Goal: Transaction & Acquisition: Purchase product/service

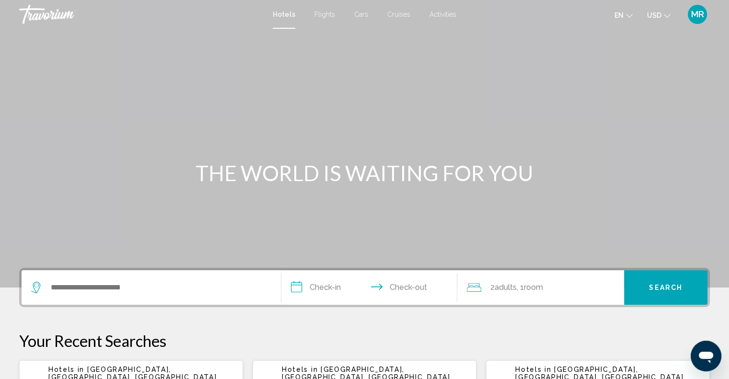
click at [326, 12] on span "Flights" at bounding box center [324, 15] width 21 height 8
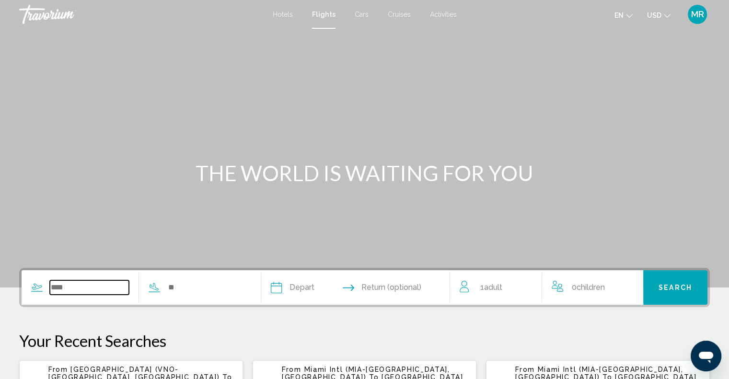
click at [70, 289] on input "Search widget" at bounding box center [89, 287] width 79 height 14
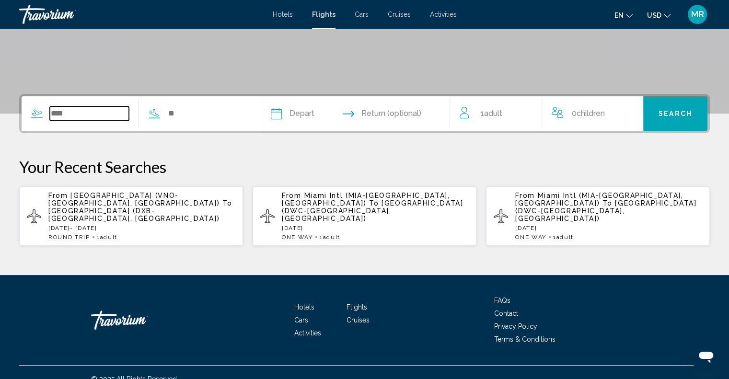
scroll to position [179, 0]
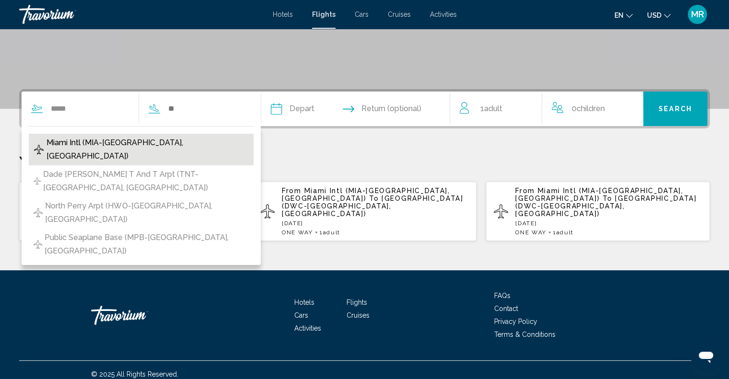
click at [118, 145] on span "Miami Intl (MIA-[GEOGRAPHIC_DATA], [GEOGRAPHIC_DATA])" at bounding box center [147, 149] width 202 height 27
type input "**********"
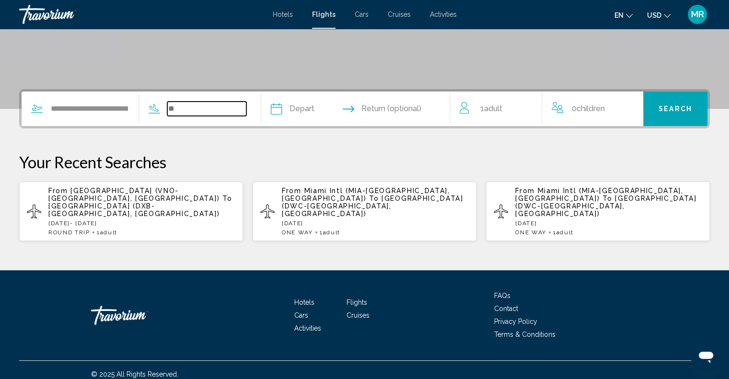
click at [180, 107] on input "Search widget" at bounding box center [206, 109] width 79 height 14
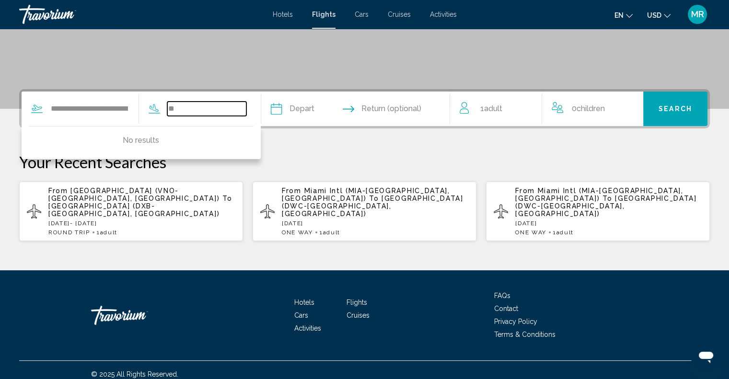
type input "*"
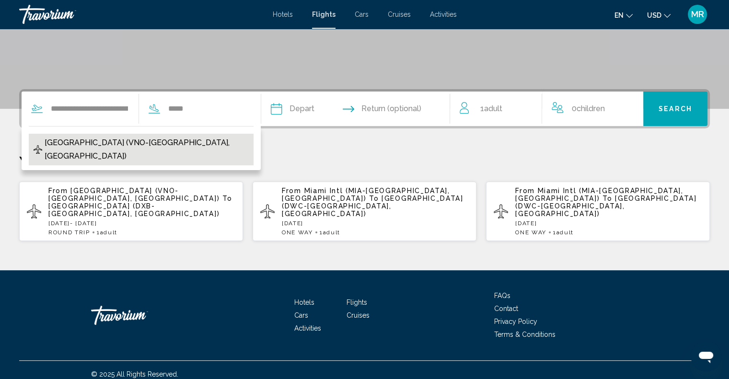
click at [125, 139] on span "[GEOGRAPHIC_DATA] (VNO-[GEOGRAPHIC_DATA], [GEOGRAPHIC_DATA])" at bounding box center [147, 149] width 204 height 27
type input "**********"
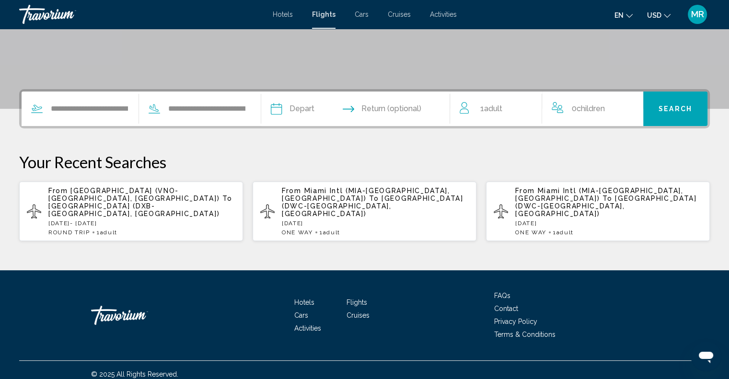
click at [294, 106] on input "Depart date" at bounding box center [314, 110] width 93 height 37
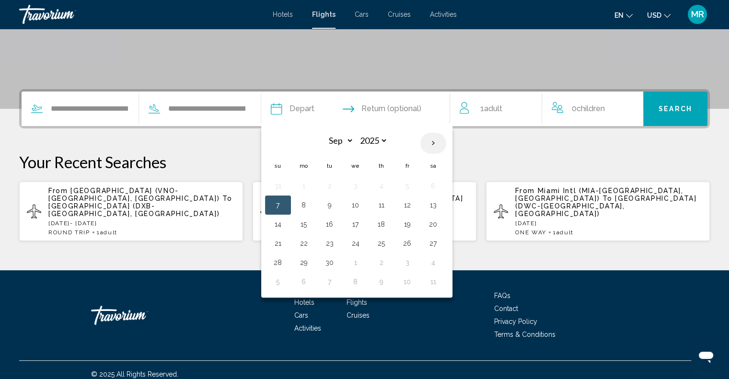
click at [446, 139] on th "Next month" at bounding box center [433, 143] width 26 height 21
select select "*"
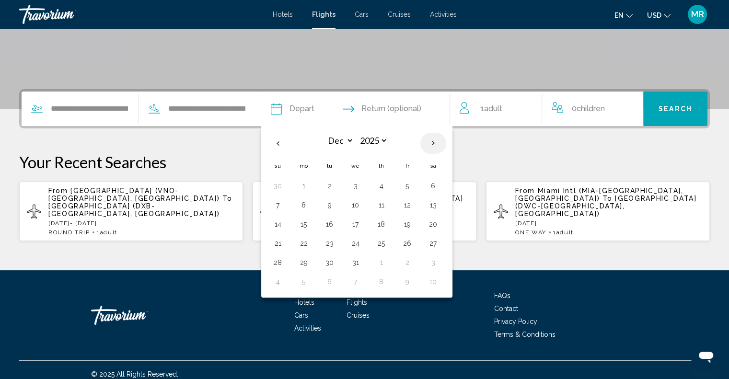
select select "****"
click at [363, 225] on button "14" at bounding box center [355, 224] width 15 height 13
type input "**********"
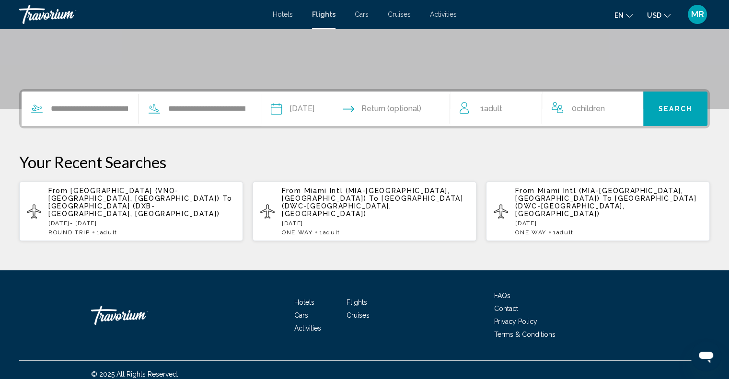
click at [424, 106] on input "Return date" at bounding box center [406, 110] width 93 height 37
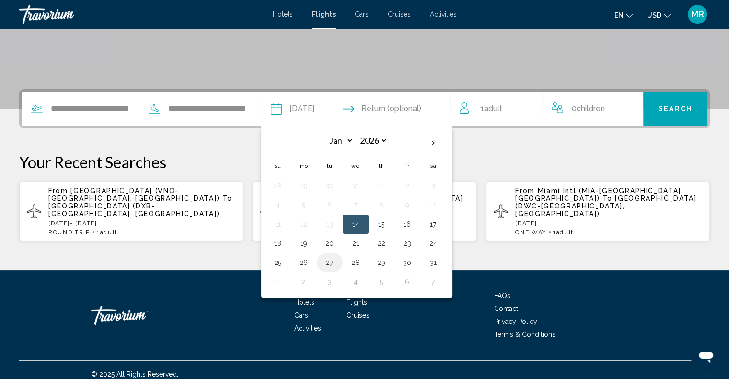
click at [337, 261] on button "27" at bounding box center [329, 262] width 15 height 13
type input "**********"
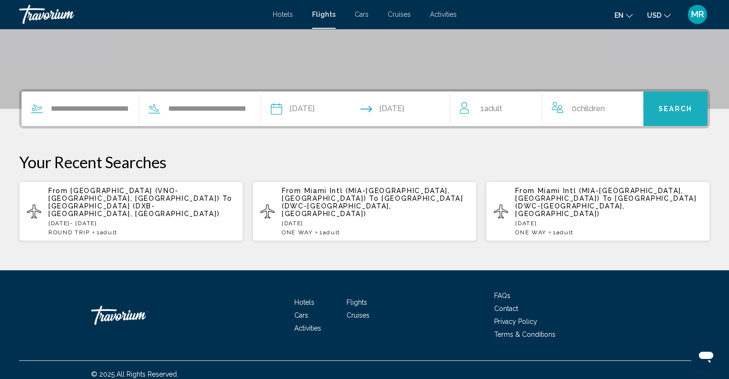
click at [674, 107] on span "Search" at bounding box center [676, 109] width 34 height 8
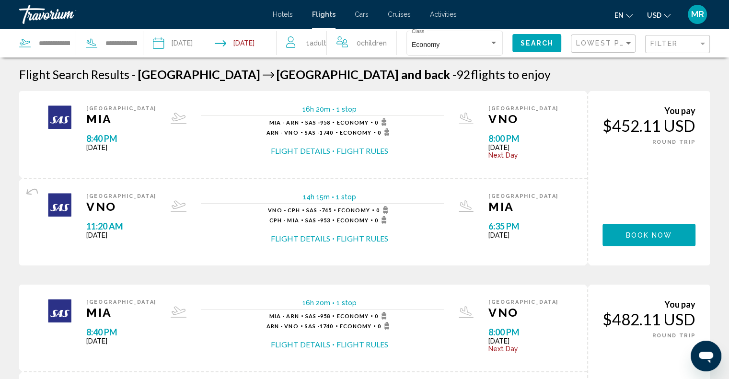
click at [323, 150] on button "Flight Details" at bounding box center [300, 151] width 59 height 11
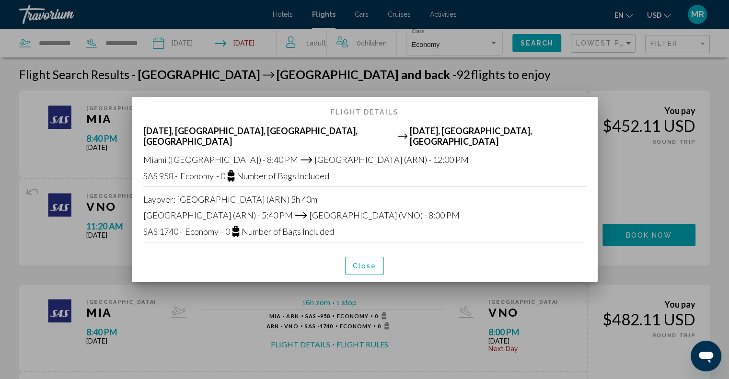
click at [478, 77] on div at bounding box center [364, 189] width 729 height 379
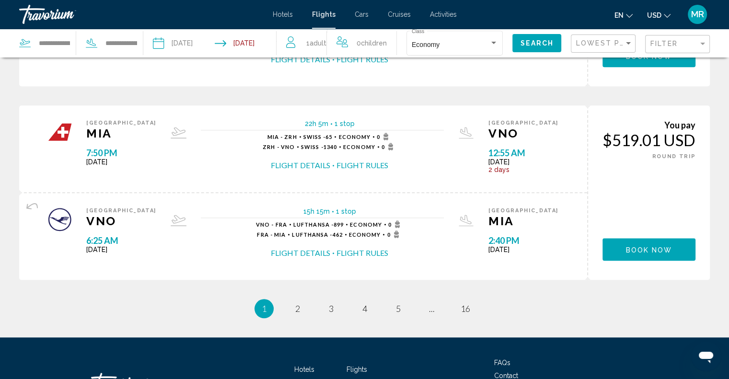
scroll to position [991, 0]
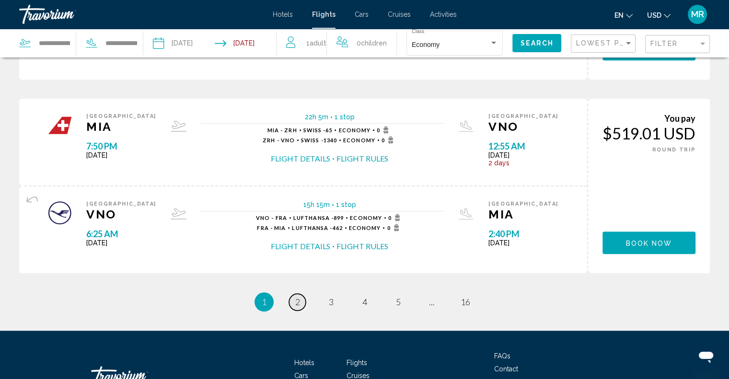
click at [297, 297] on span "2" at bounding box center [297, 302] width 5 height 11
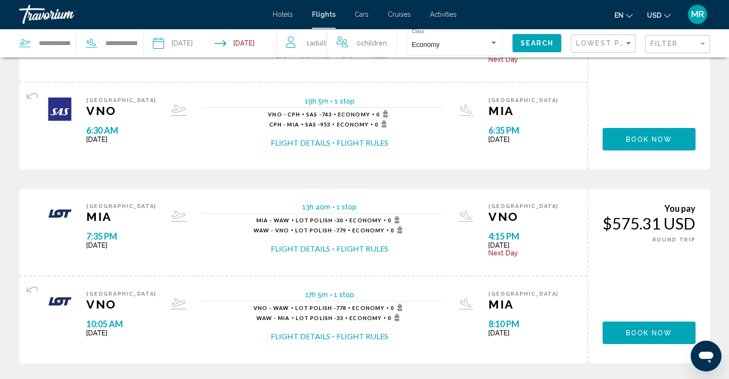
scroll to position [115, 0]
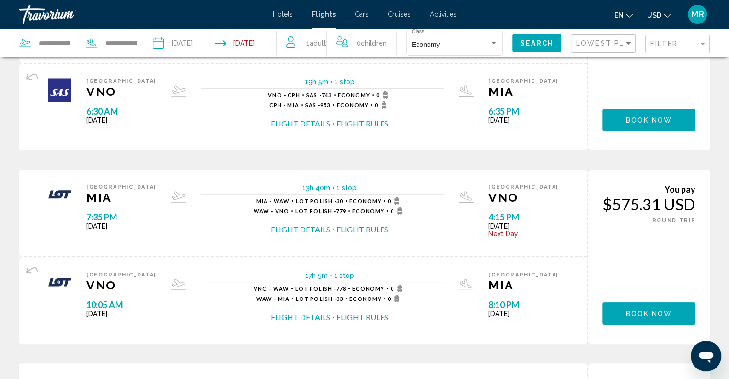
click at [360, 229] on button "Flight Rules" at bounding box center [363, 229] width 52 height 11
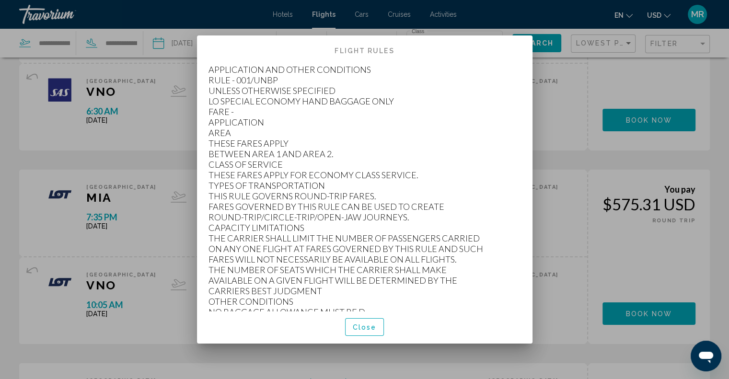
scroll to position [0, 0]
click at [556, 166] on div at bounding box center [364, 189] width 729 height 379
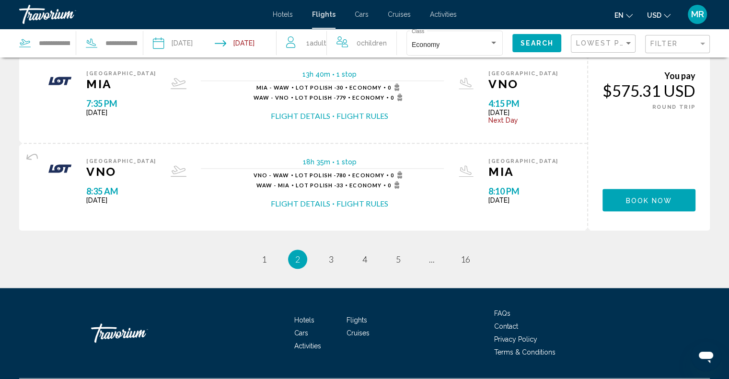
scroll to position [1027, 0]
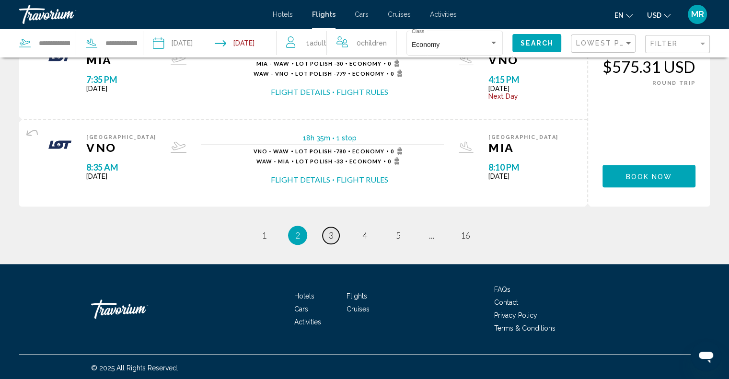
click at [332, 232] on span "3" at bounding box center [331, 235] width 5 height 11
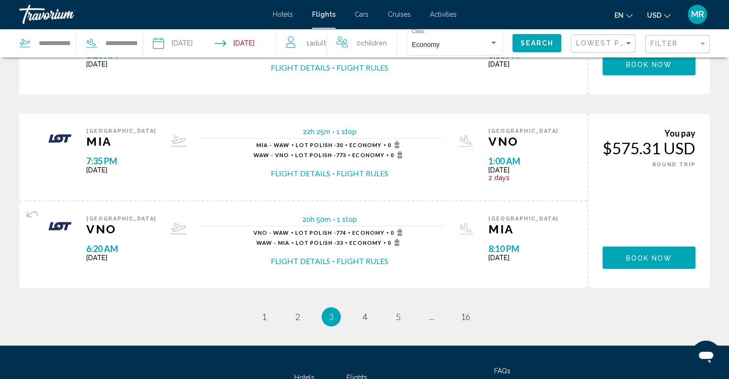
scroll to position [972, 0]
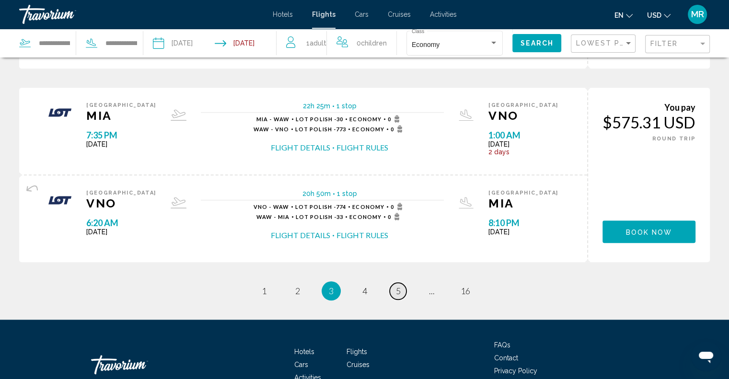
click at [398, 289] on span "5" at bounding box center [398, 291] width 5 height 11
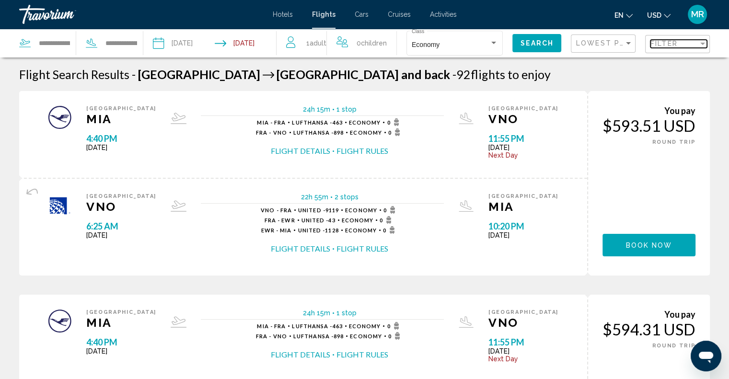
click at [702, 43] on div "Filter" at bounding box center [702, 44] width 5 height 2
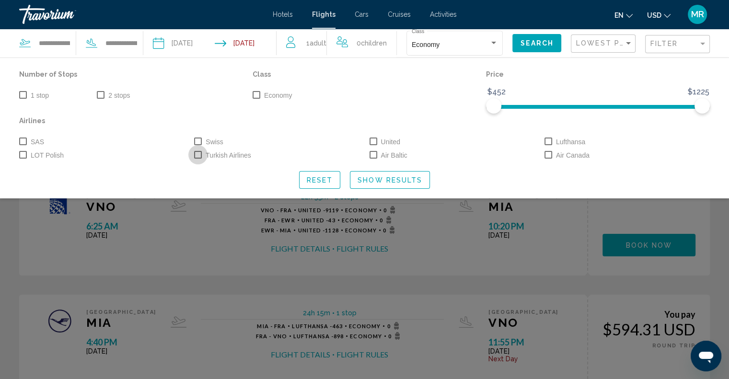
click at [199, 152] on span "Search widget" at bounding box center [198, 155] width 8 height 8
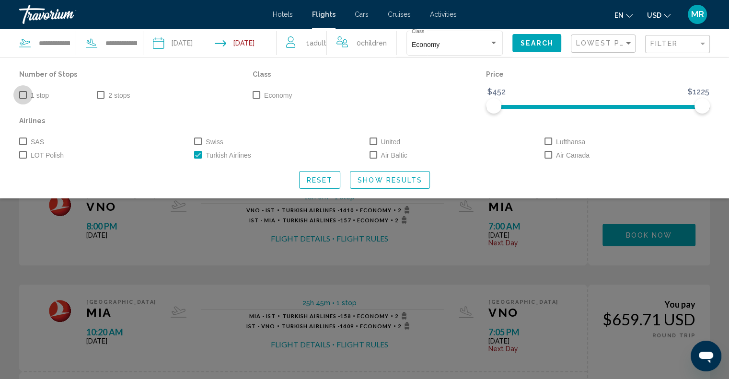
click at [22, 93] on span "Search widget" at bounding box center [23, 95] width 8 height 8
click at [383, 177] on span "Show Results" at bounding box center [390, 180] width 65 height 8
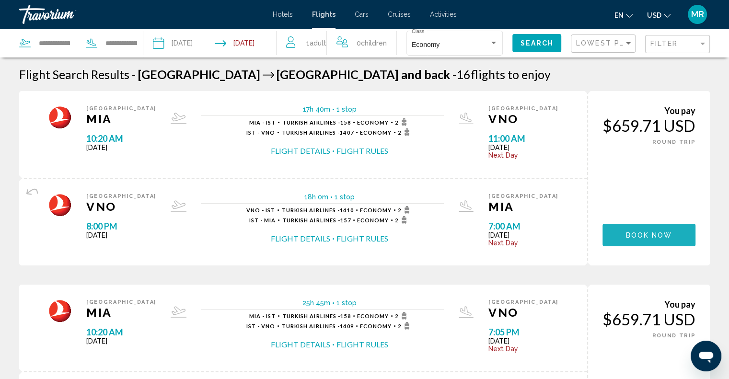
click at [629, 235] on span "Book now" at bounding box center [649, 236] width 46 height 8
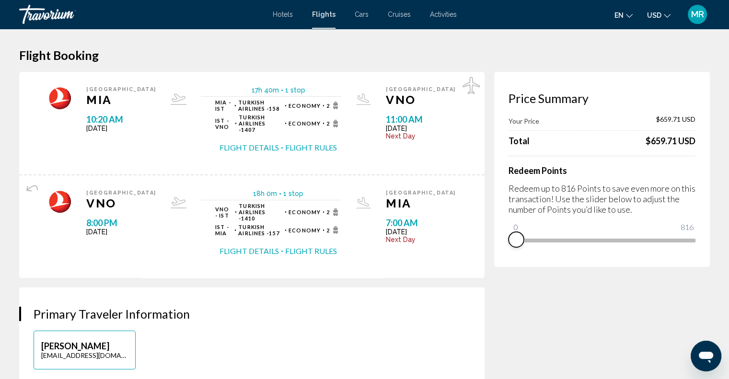
click at [518, 241] on span "Main content" at bounding box center [516, 239] width 15 height 15
click at [268, 142] on button "Flight Details" at bounding box center [249, 147] width 59 height 11
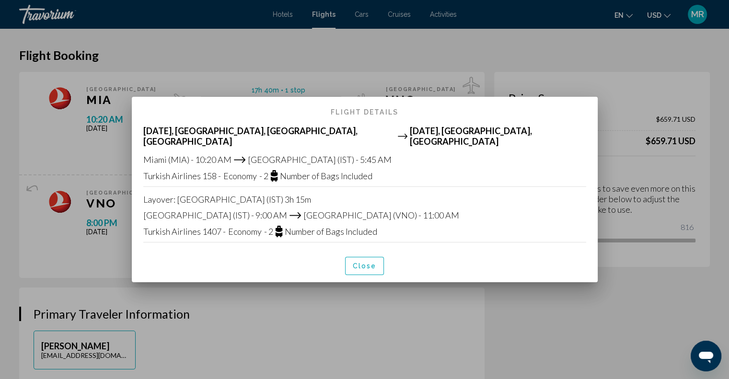
click at [524, 57] on div at bounding box center [364, 189] width 729 height 379
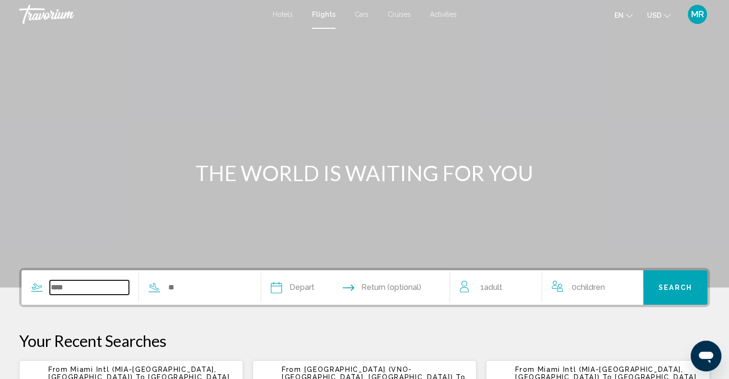
click at [68, 290] on input "Search widget" at bounding box center [89, 287] width 79 height 14
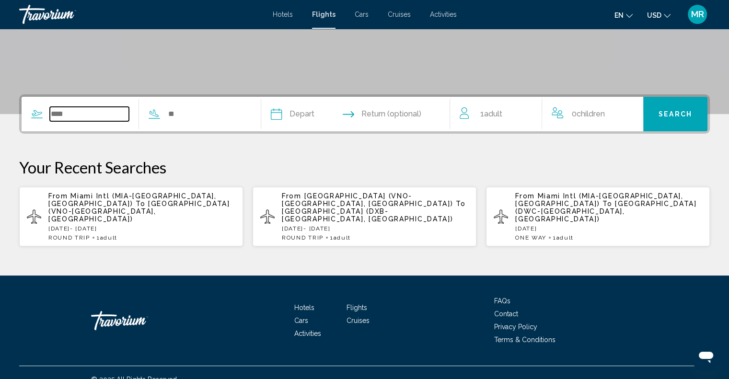
scroll to position [179, 0]
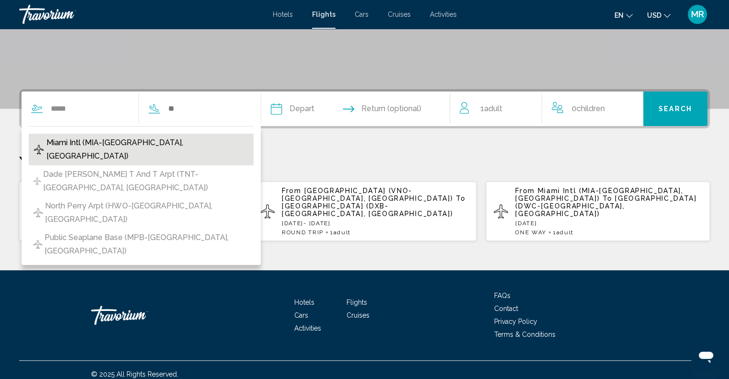
click at [137, 139] on span "Miami Intl (MIA-[GEOGRAPHIC_DATA], [GEOGRAPHIC_DATA])" at bounding box center [147, 149] width 202 height 27
type input "**********"
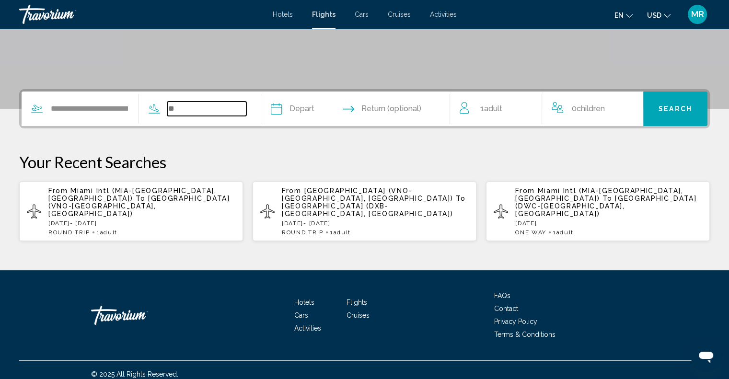
click at [187, 106] on input "Search widget" at bounding box center [206, 109] width 79 height 14
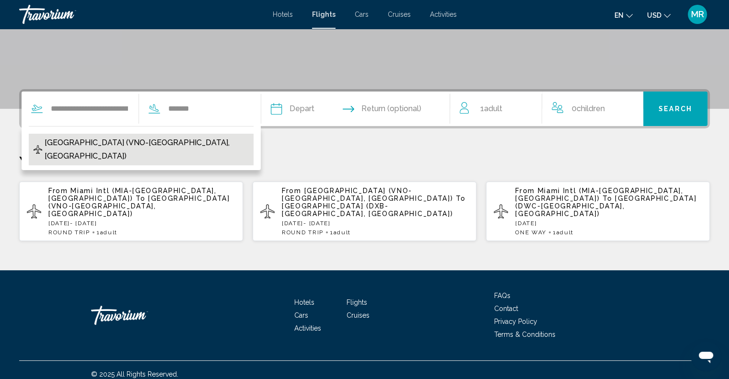
click at [134, 139] on span "[GEOGRAPHIC_DATA] (VNO-[GEOGRAPHIC_DATA], [GEOGRAPHIC_DATA])" at bounding box center [147, 149] width 204 height 27
type input "**********"
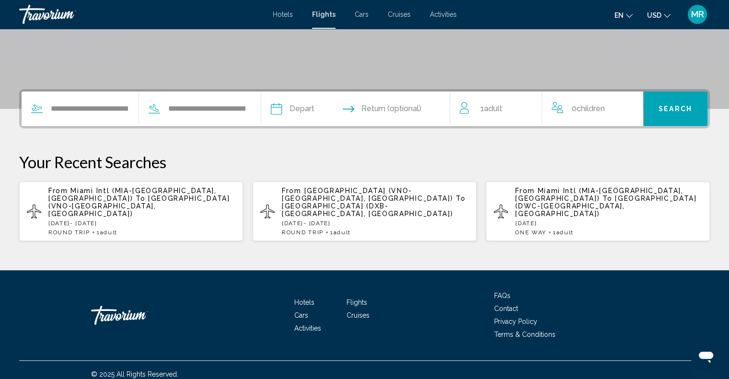
click at [290, 109] on input "Depart date" at bounding box center [314, 110] width 93 height 37
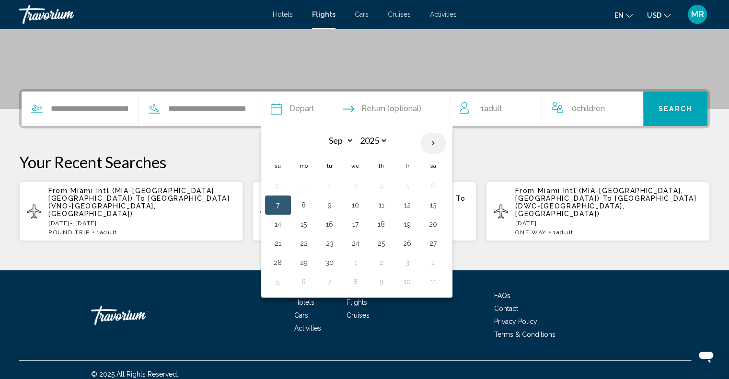
click at [446, 140] on th "Next month" at bounding box center [433, 143] width 26 height 21
click at [446, 142] on th "Next month" at bounding box center [433, 143] width 26 height 21
select select "*"
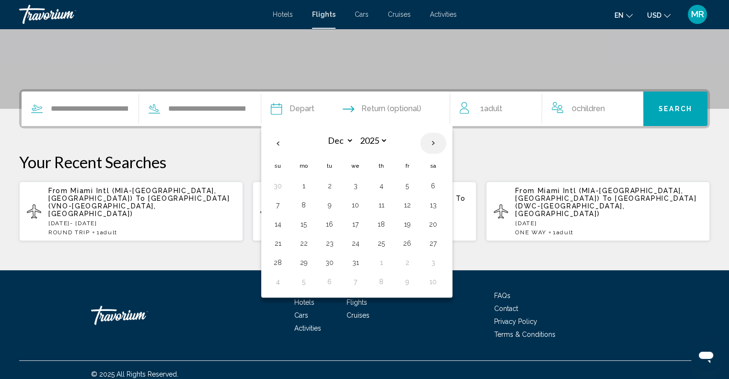
select select "****"
click at [363, 224] on button "14" at bounding box center [355, 224] width 15 height 13
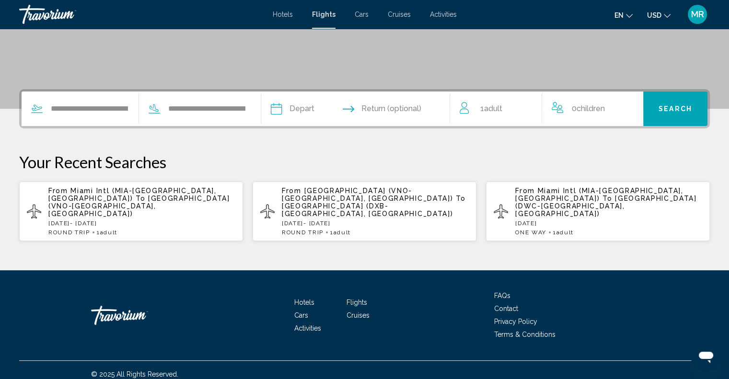
type input "**********"
click at [440, 108] on input "Return date" at bounding box center [406, 110] width 93 height 37
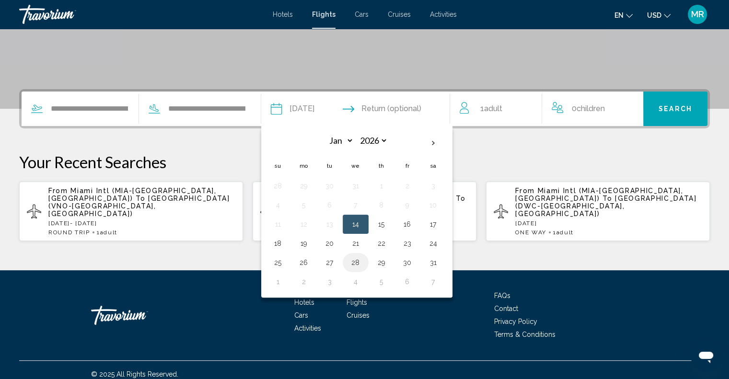
click at [363, 258] on button "28" at bounding box center [355, 262] width 15 height 13
type input "**********"
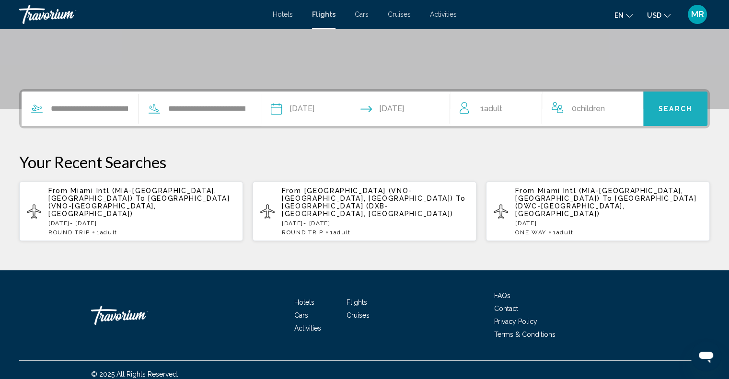
click at [672, 108] on span "Search" at bounding box center [676, 109] width 34 height 8
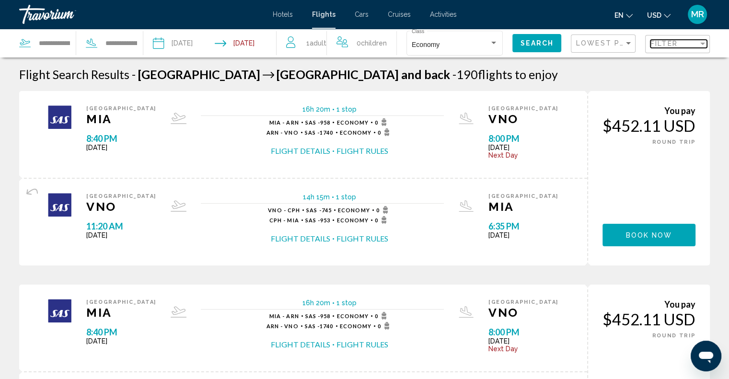
click at [702, 43] on div "Filter" at bounding box center [702, 44] width 5 height 2
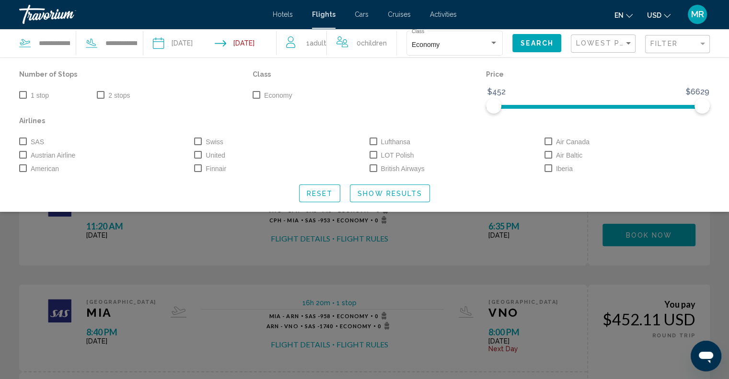
click at [23, 95] on span "Search widget" at bounding box center [23, 95] width 8 height 8
click at [374, 155] on span "Search widget" at bounding box center [374, 155] width 8 height 8
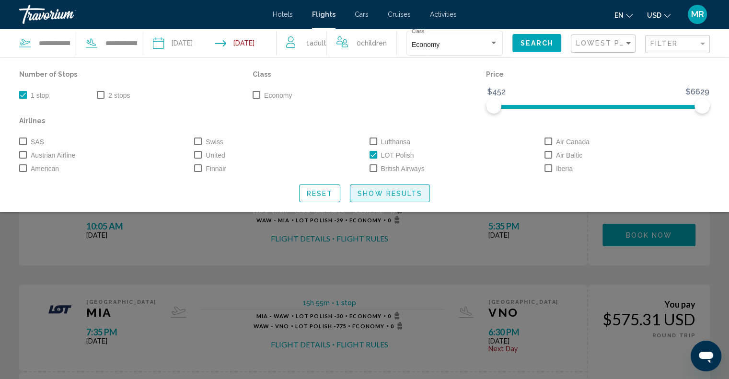
click at [373, 190] on span "Show Results" at bounding box center [390, 194] width 65 height 8
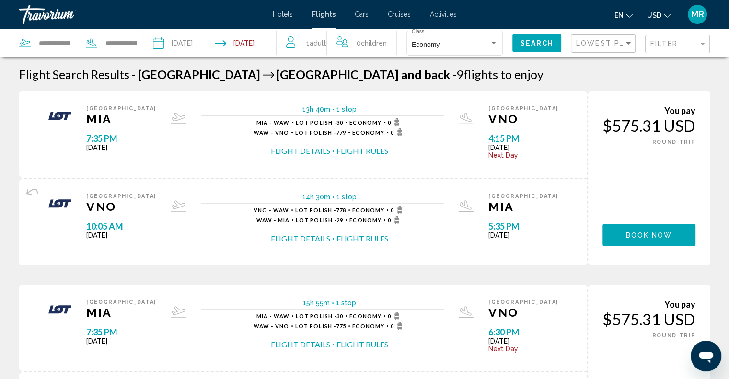
click at [704, 337] on div "You pay $575.31 USD ONE WAY ROUND TRIP Book now You earn 0 Points" at bounding box center [648, 372] width 123 height 174
click at [606, 40] on span "Lowest Price" at bounding box center [607, 43] width 62 height 8
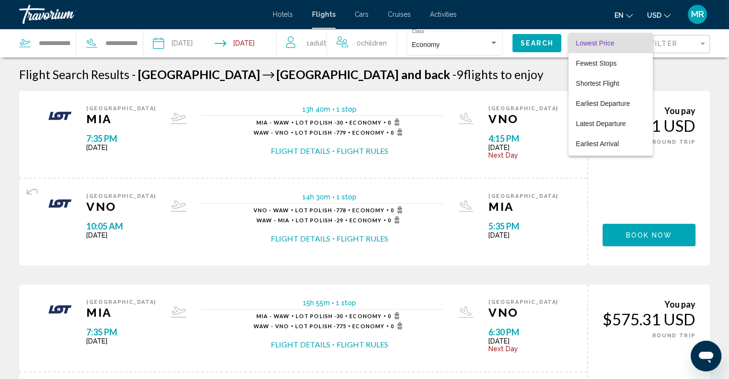
click at [674, 81] on div at bounding box center [364, 189] width 729 height 379
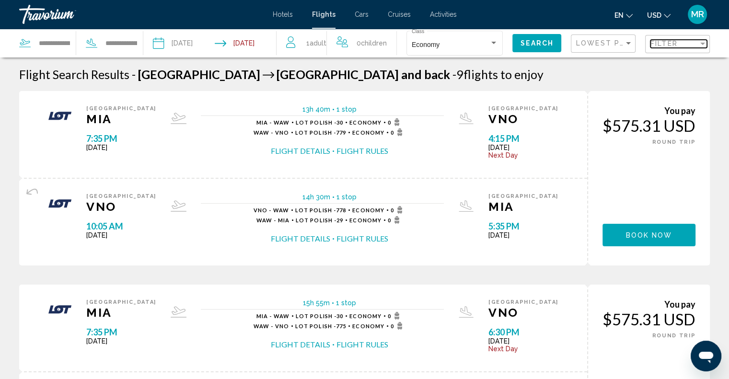
click at [701, 41] on div "Filter" at bounding box center [702, 44] width 9 height 8
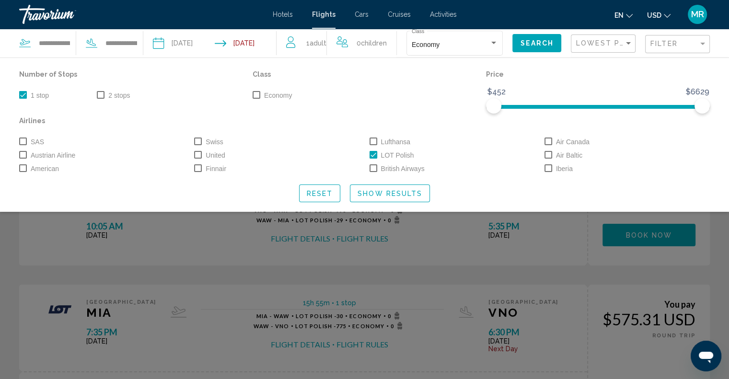
click at [23, 141] on span "Search widget" at bounding box center [23, 142] width 8 height 8
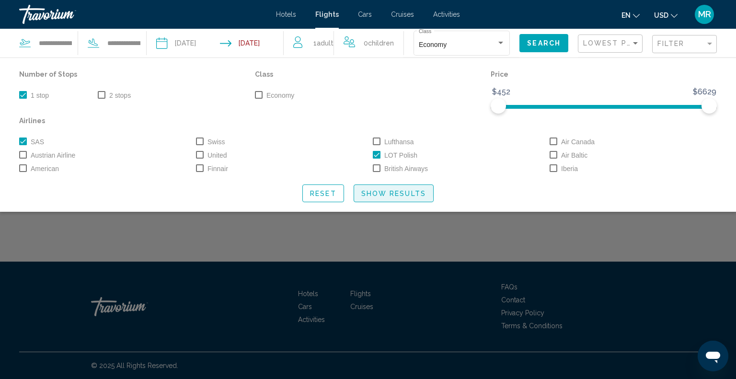
click at [372, 188] on button "Show Results" at bounding box center [394, 194] width 80 height 18
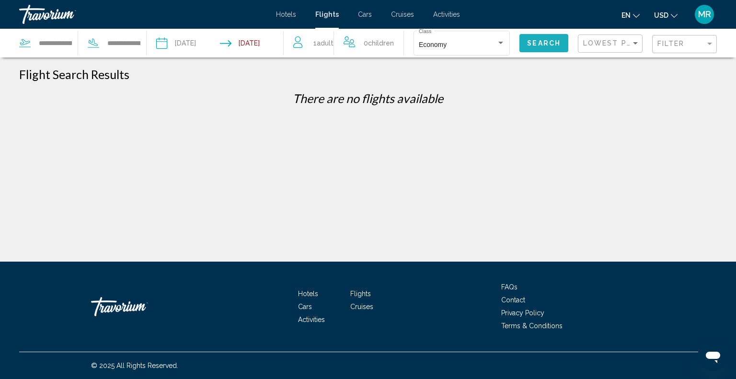
click at [539, 41] on span "Search" at bounding box center [544, 44] width 34 height 8
click at [251, 38] on input "Return date: Jan 28, 2026" at bounding box center [254, 45] width 68 height 32
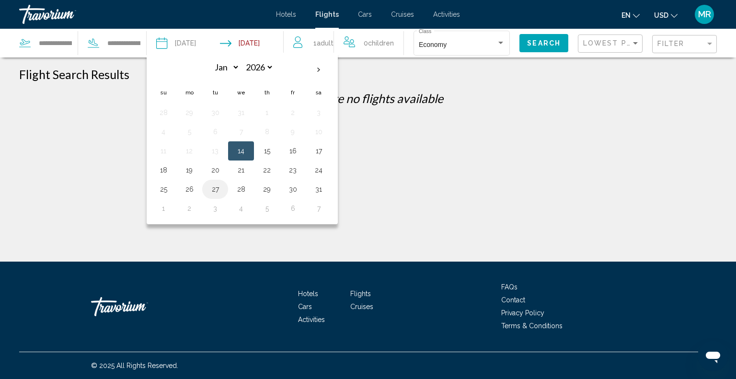
click at [219, 188] on button "27" at bounding box center [215, 189] width 15 height 13
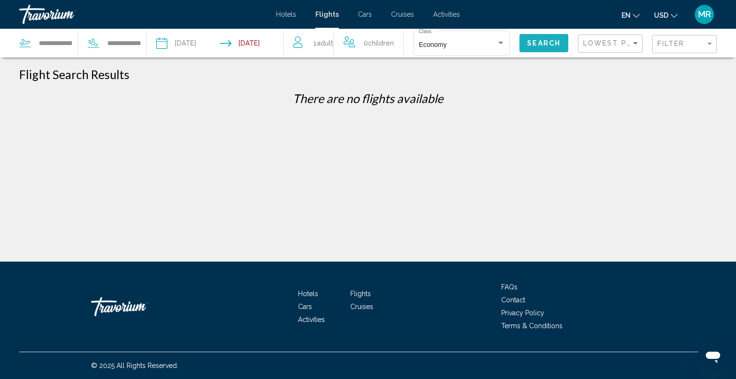
click at [546, 42] on span "Search" at bounding box center [544, 44] width 34 height 8
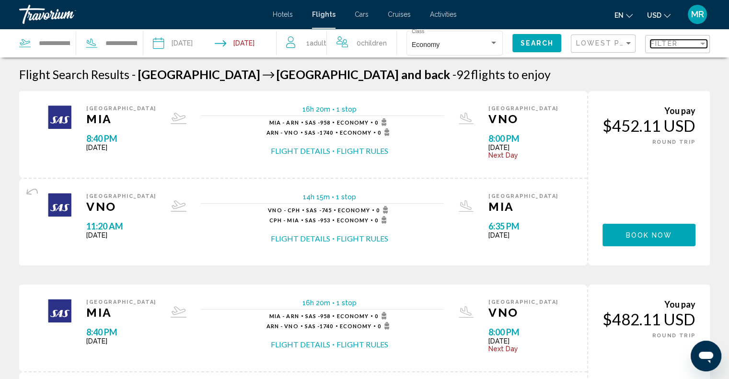
click at [702, 43] on div "Filter" at bounding box center [702, 44] width 5 height 2
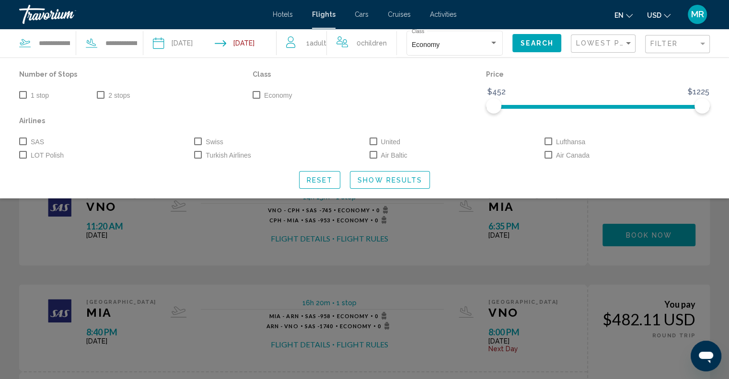
click at [22, 94] on span "Search widget" at bounding box center [23, 95] width 8 height 8
click at [197, 155] on span "Search widget" at bounding box center [198, 155] width 8 height 8
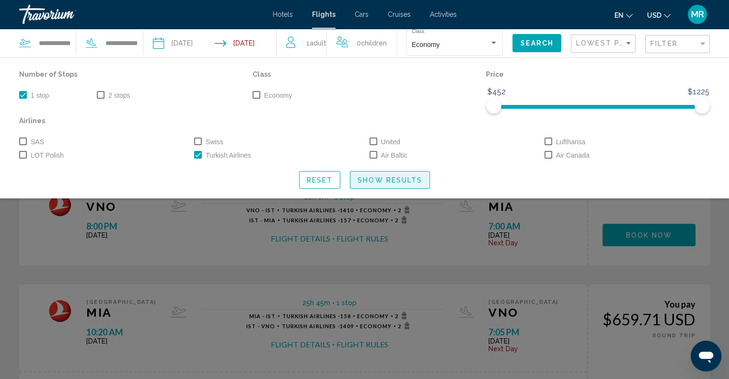
click at [380, 180] on span "Show Results" at bounding box center [390, 180] width 65 height 8
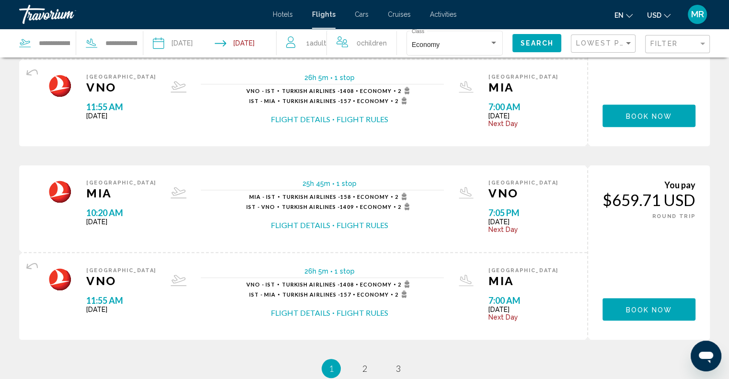
scroll to position [932, 0]
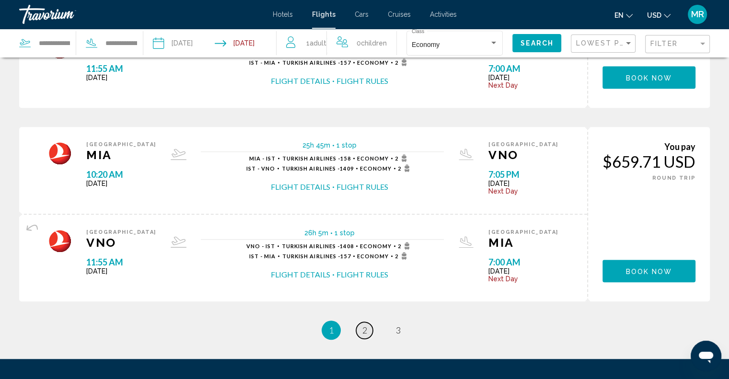
click at [364, 327] on span "2" at bounding box center [364, 330] width 5 height 11
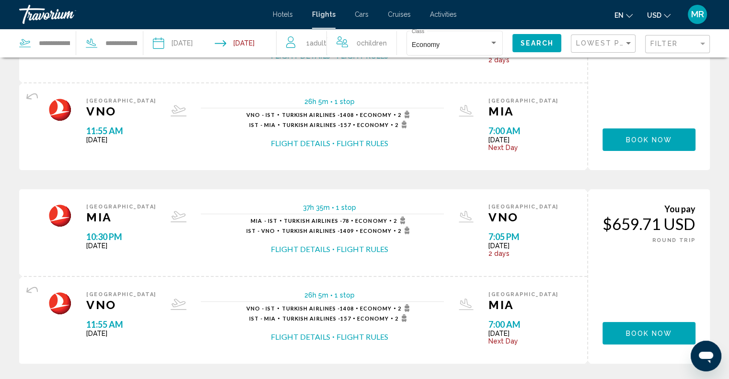
scroll to position [115, 0]
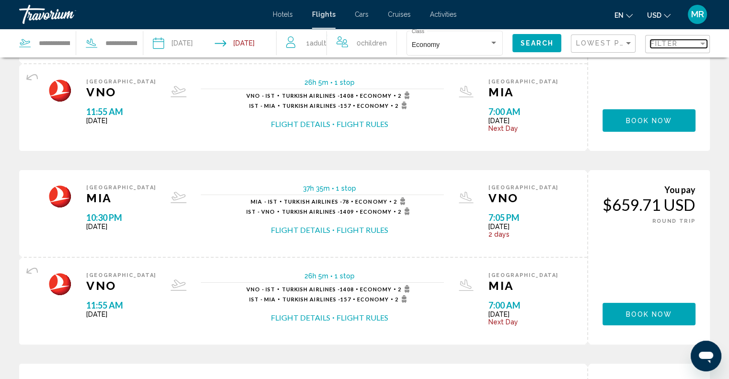
click at [702, 43] on div "Filter" at bounding box center [702, 44] width 5 height 2
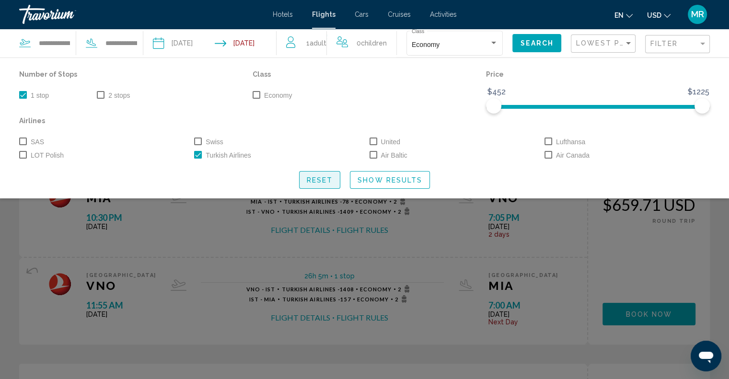
click at [314, 182] on span "Reset" at bounding box center [320, 180] width 26 height 8
click at [197, 153] on span "Search widget" at bounding box center [198, 155] width 8 height 8
click at [23, 96] on span "Search widget" at bounding box center [23, 95] width 8 height 8
click at [629, 43] on div "Sort by" at bounding box center [628, 43] width 5 height 2
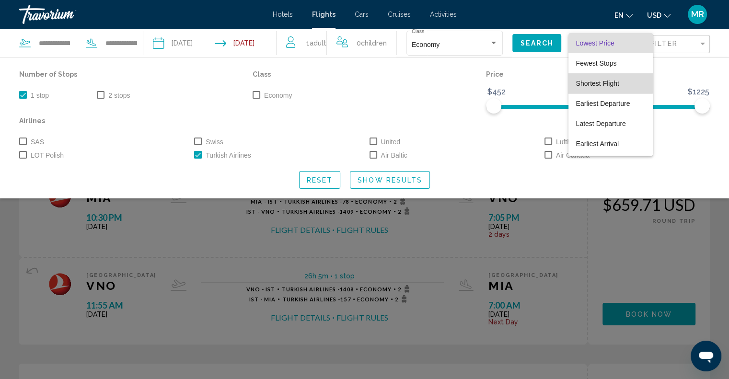
click at [588, 67] on span "Shortest Flight" at bounding box center [596, 63] width 41 height 8
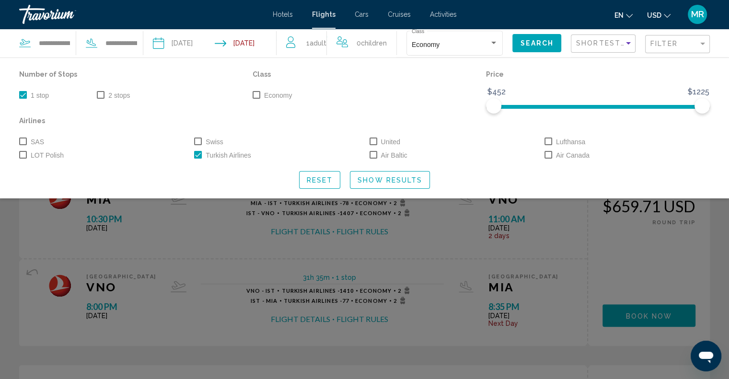
click at [401, 174] on button "Show Results" at bounding box center [390, 180] width 80 height 18
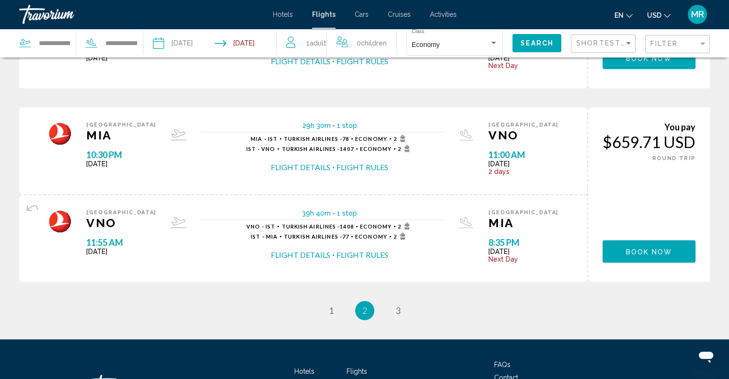
scroll to position [959, 0]
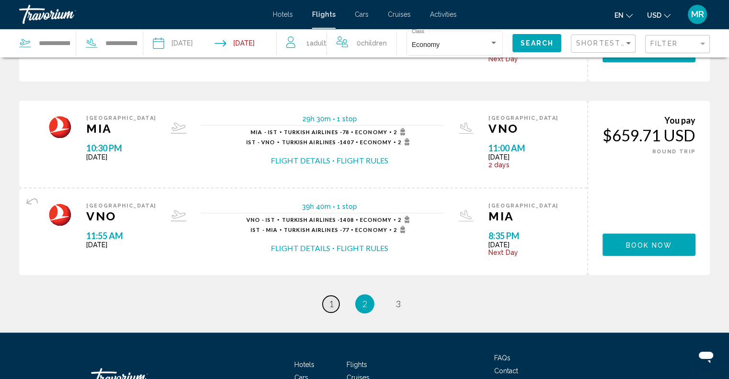
click at [332, 301] on span "1" at bounding box center [331, 304] width 5 height 11
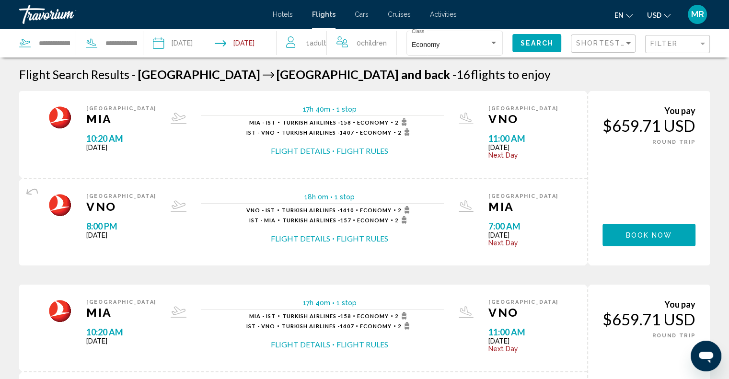
click at [370, 149] on button "Flight Rules" at bounding box center [363, 151] width 52 height 11
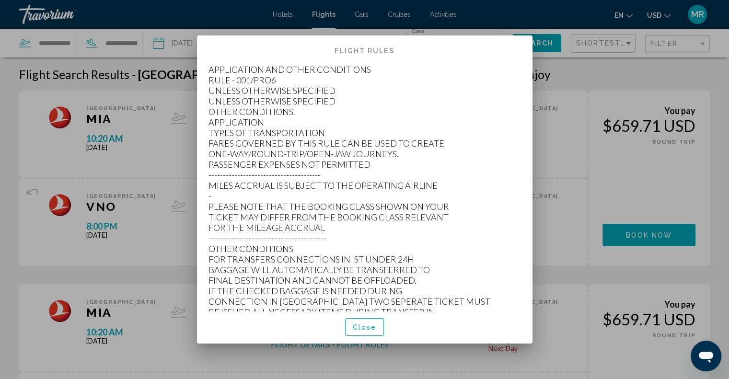
click at [576, 108] on div at bounding box center [364, 189] width 729 height 379
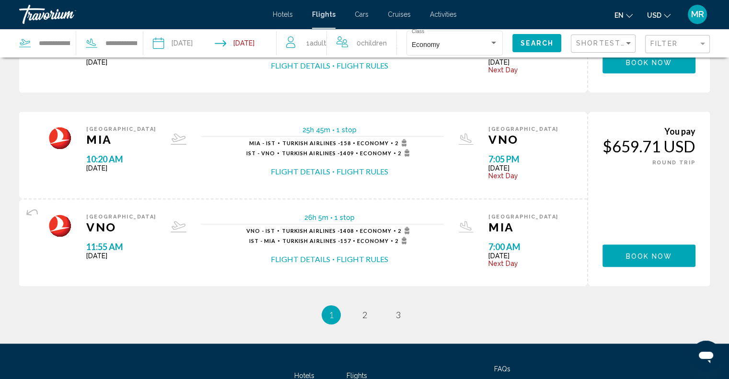
scroll to position [959, 0]
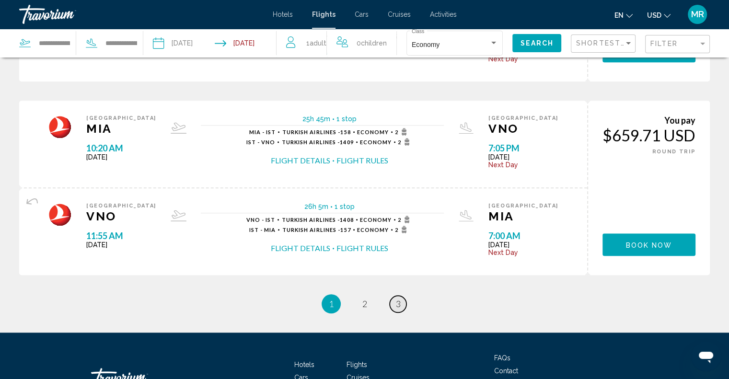
click at [397, 304] on span "3" at bounding box center [398, 304] width 5 height 11
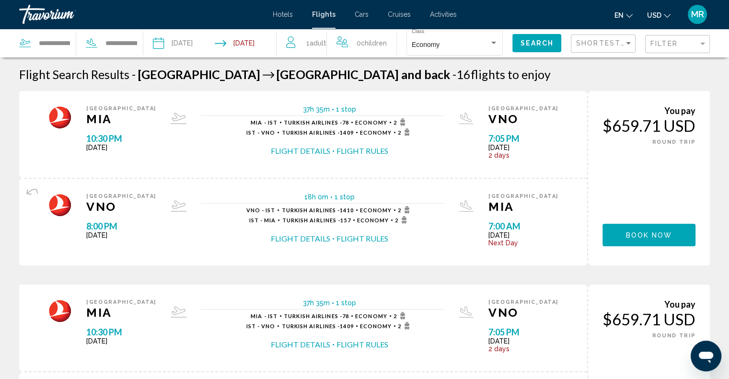
click at [458, 237] on div "18h 0m 1 stop 1 stop VNO - IST Turkish Airlines - 1410 Economy 2 IST - MIA Turk…" at bounding box center [322, 222] width 272 height 58
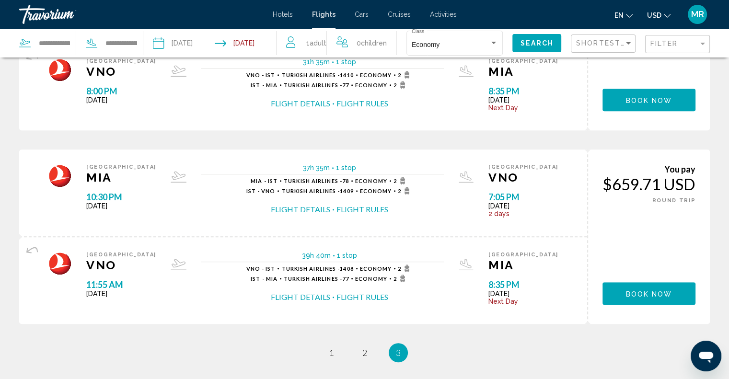
scroll to position [640, 0]
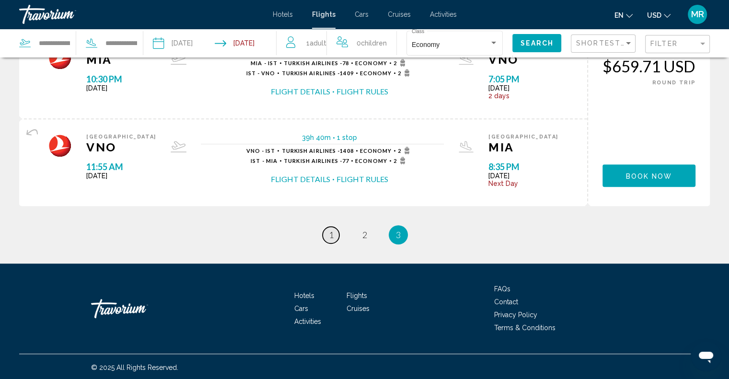
click at [330, 231] on span "1" at bounding box center [331, 235] width 5 height 11
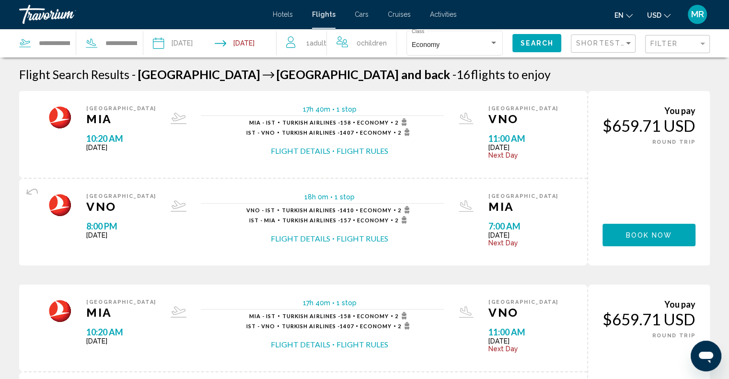
click at [257, 42] on input "**********" at bounding box center [248, 45] width 66 height 32
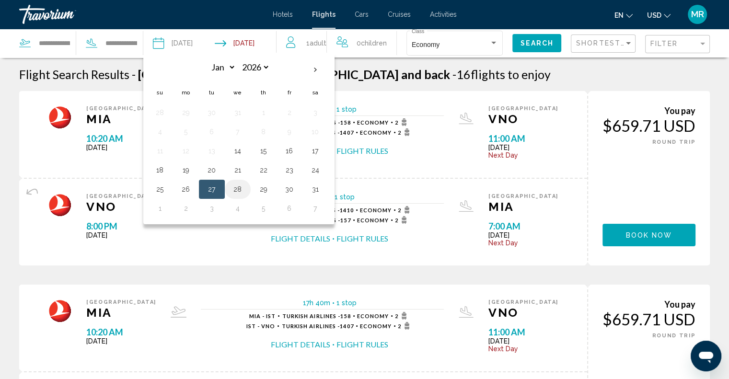
click at [241, 186] on button "28" at bounding box center [237, 189] width 15 height 13
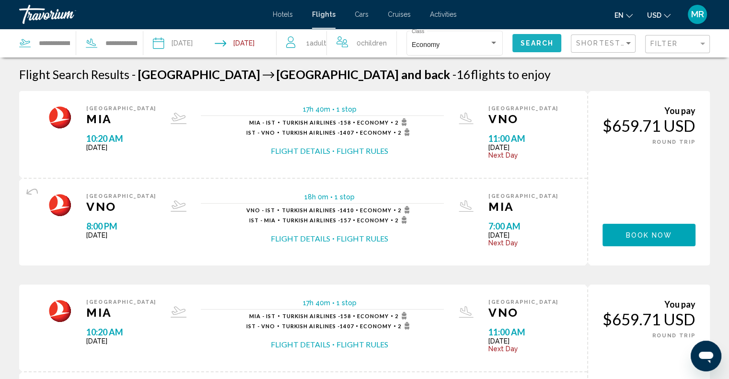
click at [526, 42] on span "Search" at bounding box center [537, 44] width 34 height 8
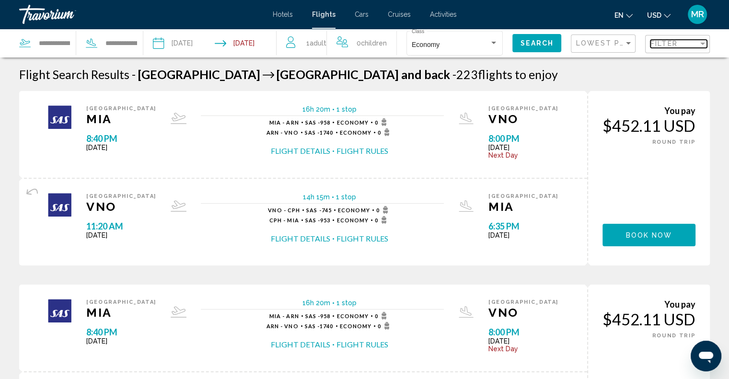
click at [703, 43] on div "Filter" at bounding box center [702, 44] width 5 height 2
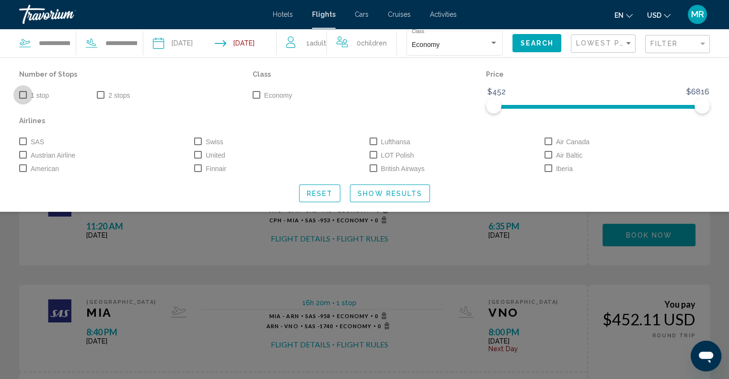
click at [23, 94] on span "Search widget" at bounding box center [23, 95] width 8 height 8
click at [23, 139] on span "Search widget" at bounding box center [23, 142] width 8 height 8
click at [627, 42] on div "Sort by" at bounding box center [628, 43] width 5 height 2
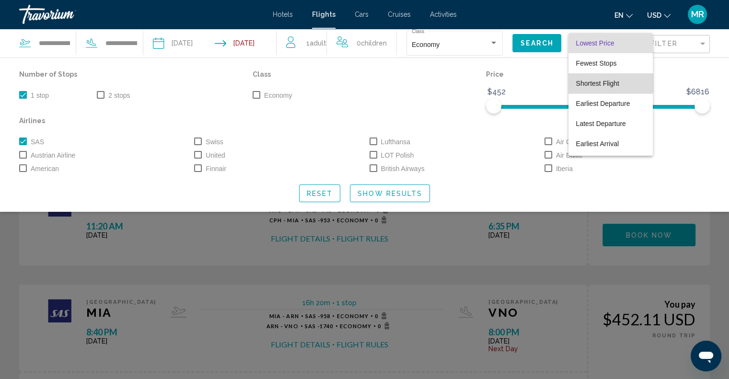
click at [587, 67] on span "Shortest Flight" at bounding box center [596, 63] width 41 height 8
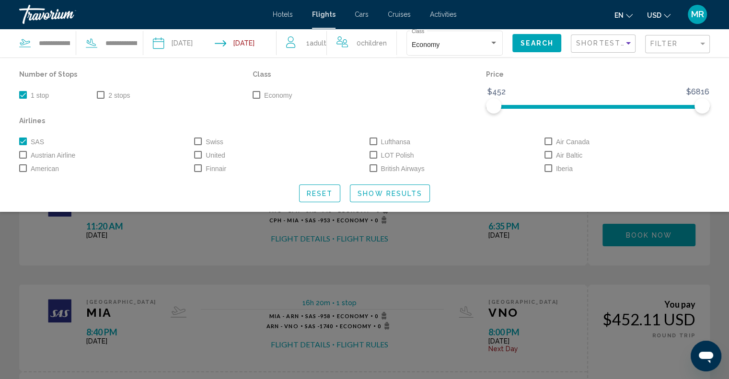
click at [408, 192] on span "Show Results" at bounding box center [390, 194] width 65 height 8
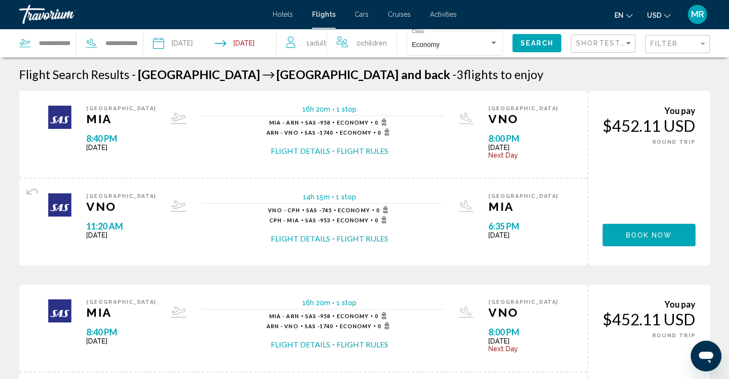
click at [250, 40] on input "**********" at bounding box center [248, 45] width 66 height 32
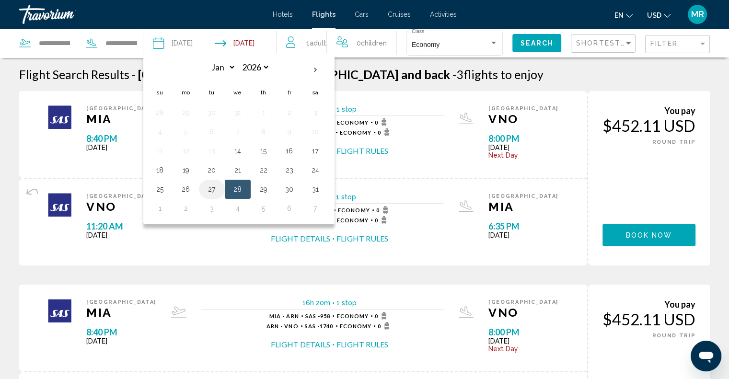
click at [214, 187] on button "27" at bounding box center [211, 189] width 15 height 13
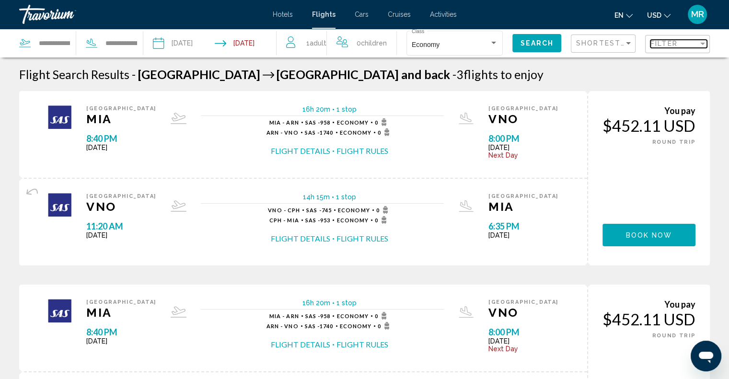
click at [702, 43] on div "Filter" at bounding box center [702, 44] width 5 height 2
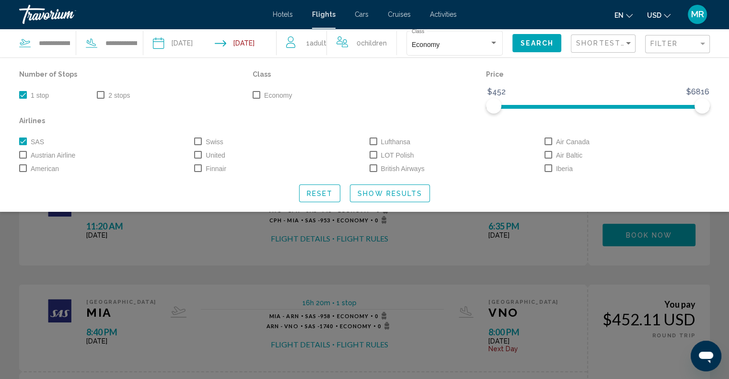
click at [273, 41] on input "**********" at bounding box center [248, 45] width 66 height 32
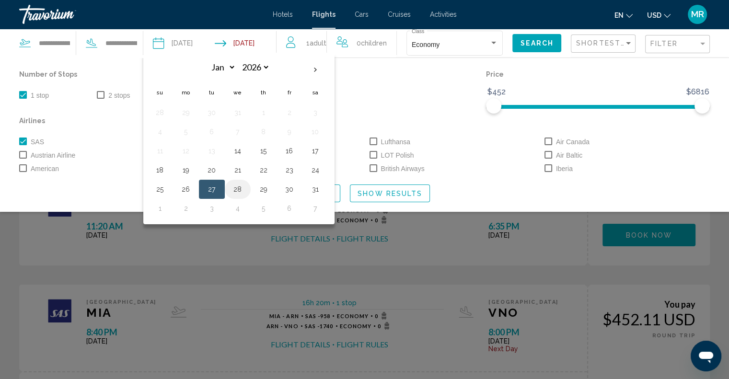
click at [242, 189] on button "28" at bounding box center [237, 189] width 15 height 13
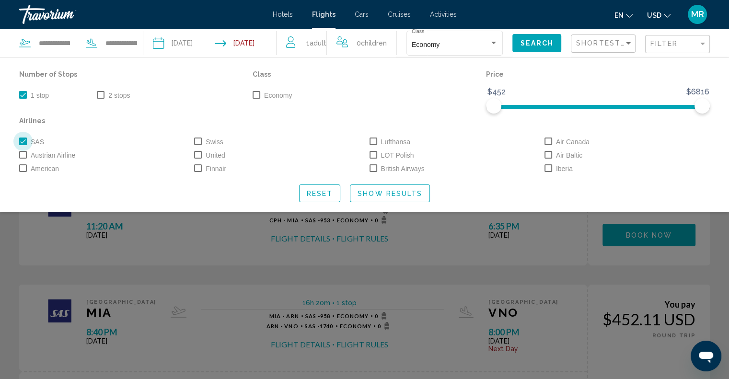
click at [23, 142] on span "Search widget" at bounding box center [23, 142] width 8 height 8
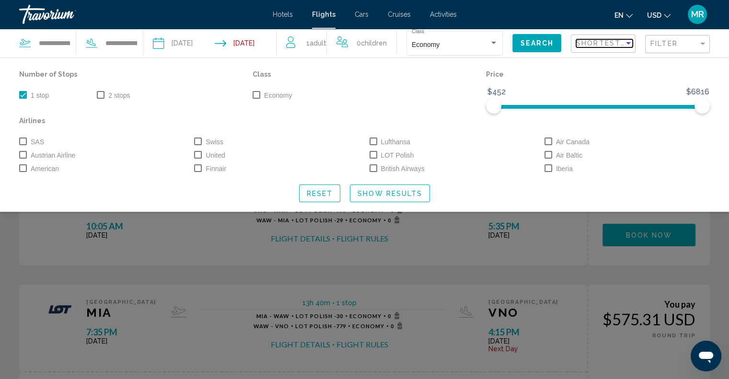
click at [627, 43] on div "Sort by" at bounding box center [628, 43] width 5 height 2
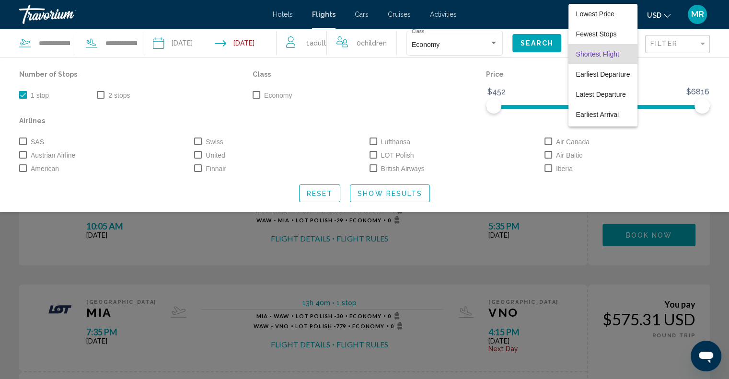
scroll to position [11, 0]
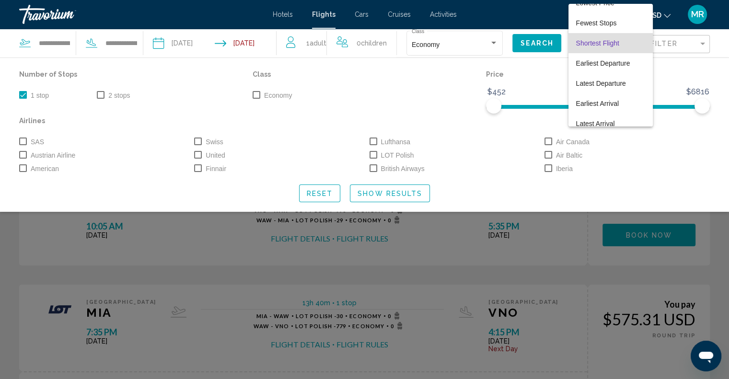
click at [685, 55] on div at bounding box center [364, 189] width 729 height 379
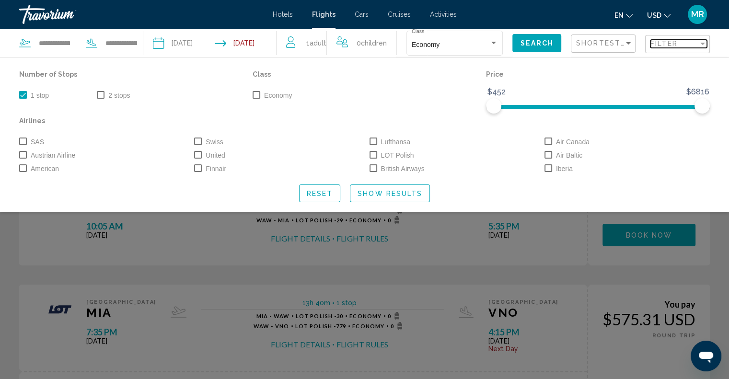
click at [702, 42] on div "Filter" at bounding box center [702, 44] width 9 height 8
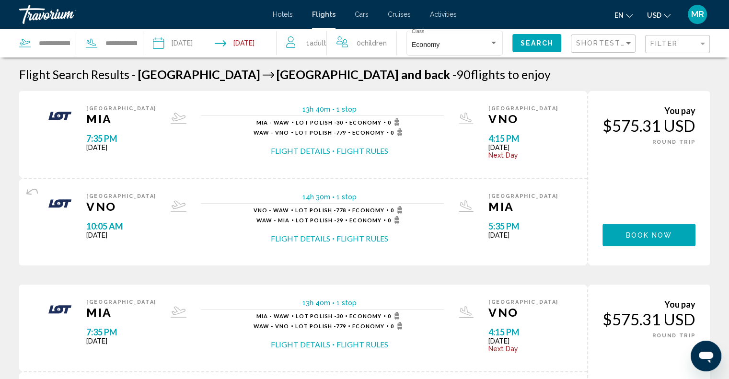
click at [254, 42] on input "**********" at bounding box center [248, 45] width 66 height 32
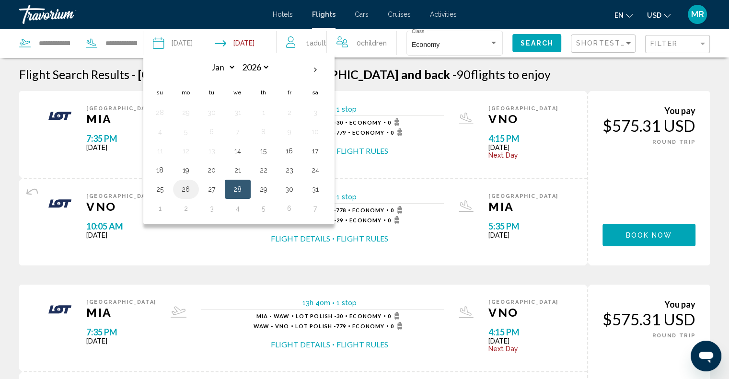
click at [189, 187] on button "26" at bounding box center [185, 189] width 15 height 13
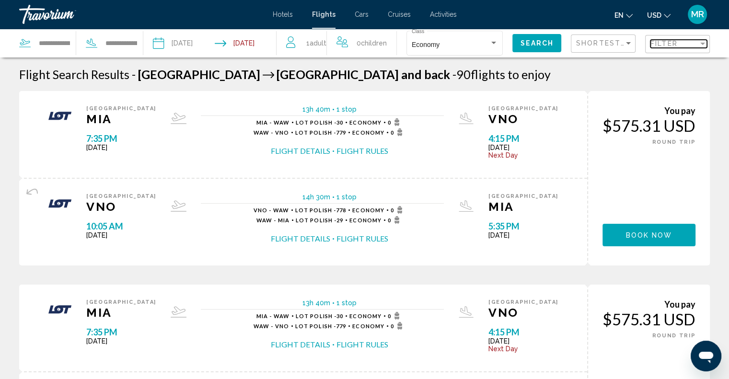
click at [704, 42] on div "Filter" at bounding box center [702, 44] width 9 height 8
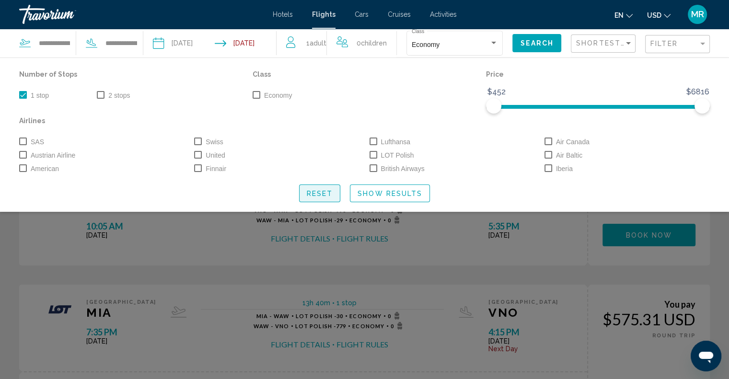
click at [322, 191] on span "Reset" at bounding box center [320, 194] width 26 height 8
click at [398, 192] on span "Show Results" at bounding box center [390, 194] width 65 height 8
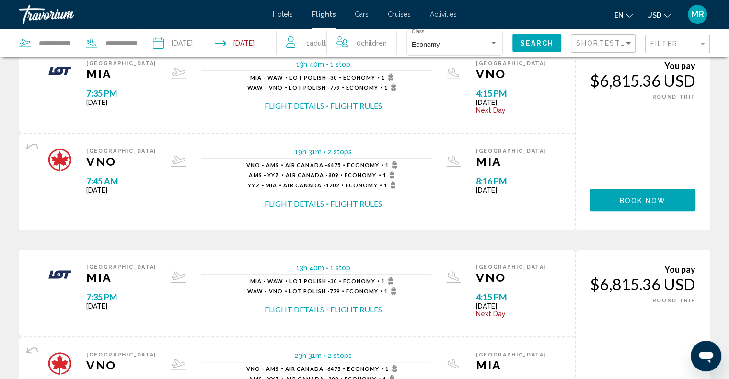
scroll to position [684, 0]
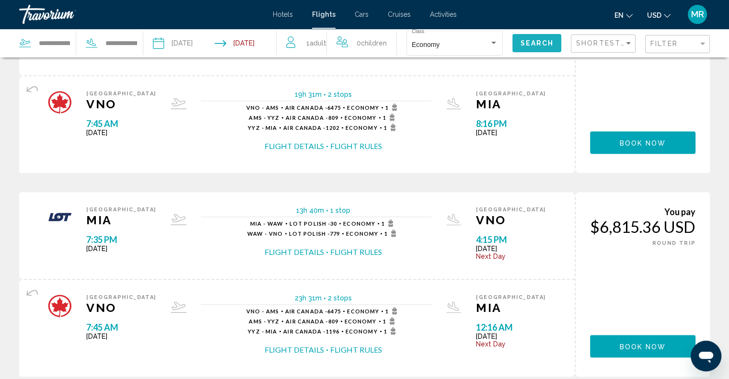
click at [524, 38] on button "Search" at bounding box center [536, 43] width 49 height 18
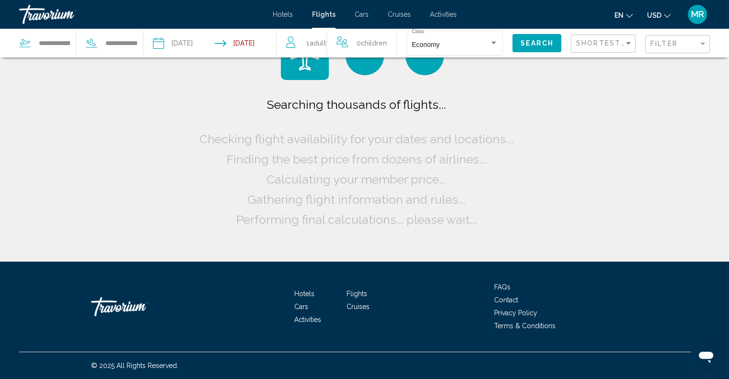
scroll to position [0, 0]
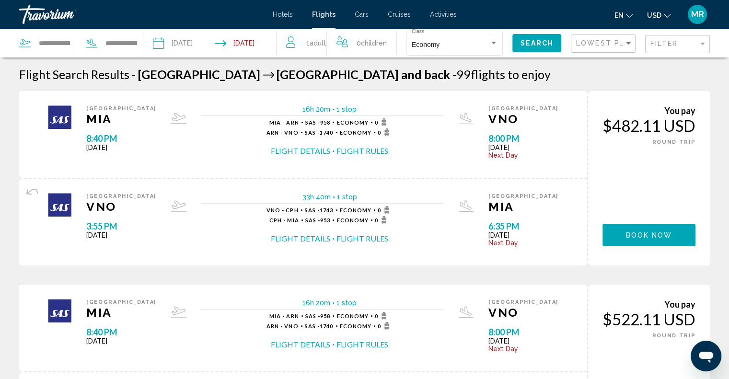
click at [274, 42] on input "**********" at bounding box center [248, 45] width 66 height 32
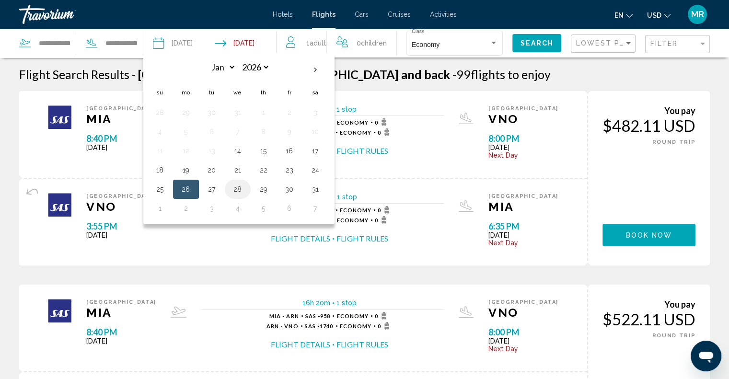
click at [240, 187] on button "28" at bounding box center [237, 189] width 15 height 13
type input "**********"
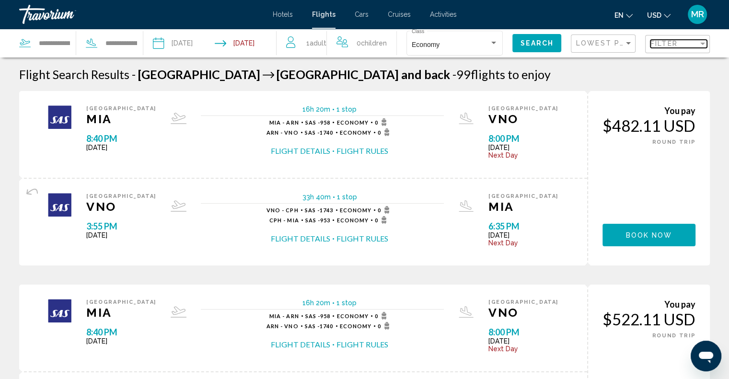
click at [704, 41] on div "Filter" at bounding box center [702, 44] width 9 height 8
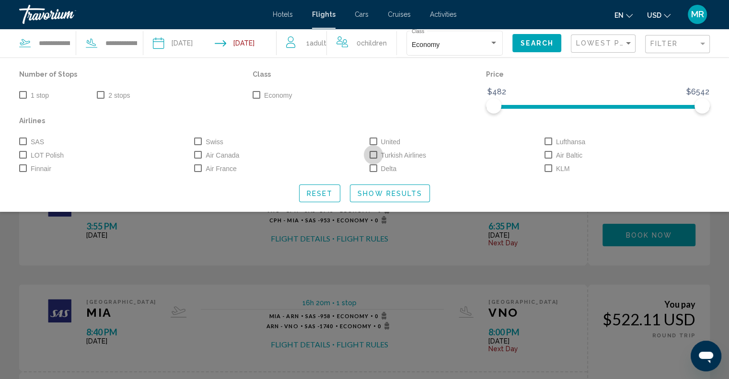
click at [372, 154] on span "Search widget" at bounding box center [374, 155] width 8 height 8
click at [23, 95] on span "Search widget" at bounding box center [23, 95] width 8 height 8
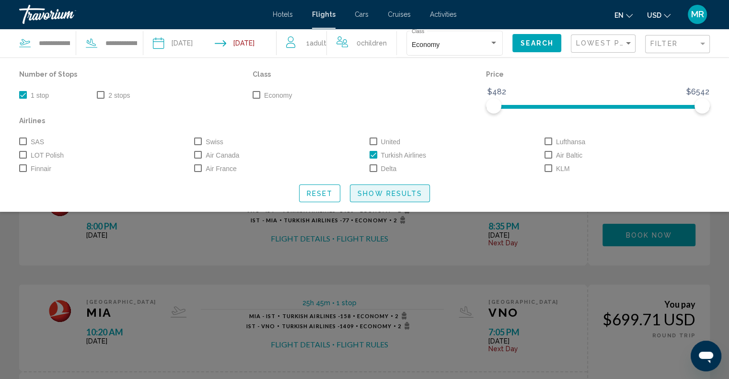
click at [399, 192] on span "Show Results" at bounding box center [390, 194] width 65 height 8
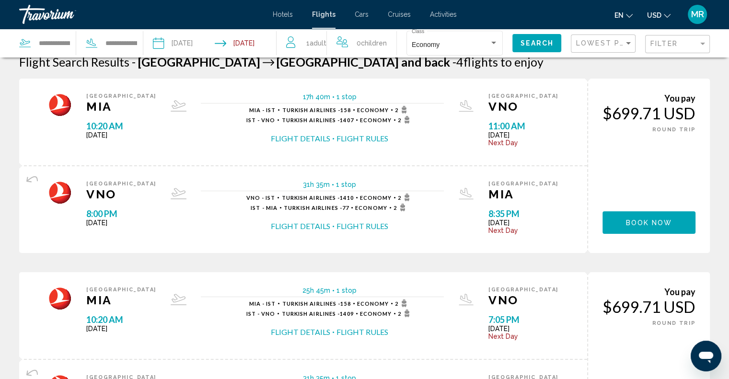
scroll to position [38, 0]
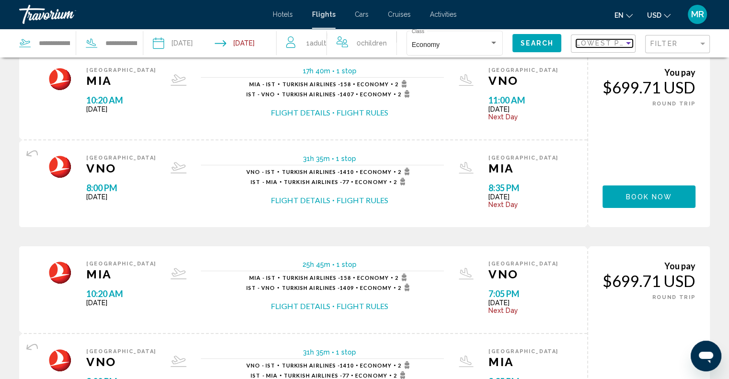
click at [626, 42] on div "Sort by" at bounding box center [628, 43] width 5 height 2
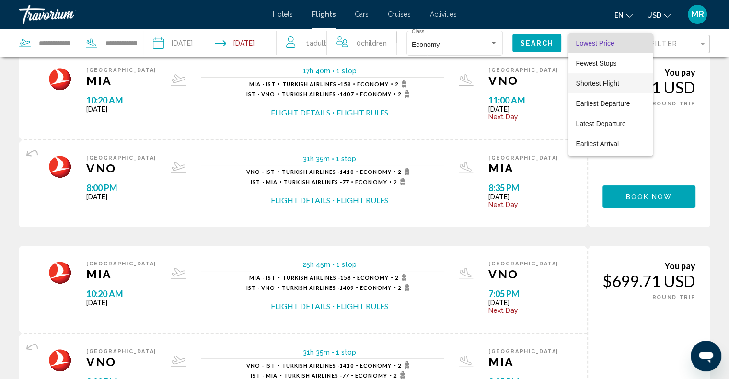
click at [593, 67] on span "Shortest Flight" at bounding box center [596, 63] width 41 height 8
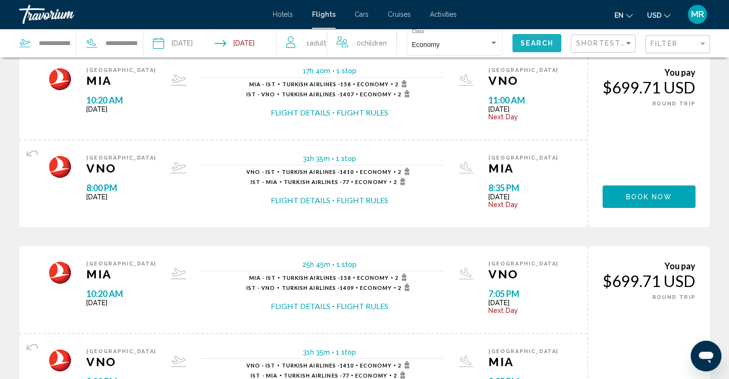
click at [539, 40] on span "Search" at bounding box center [537, 44] width 34 height 8
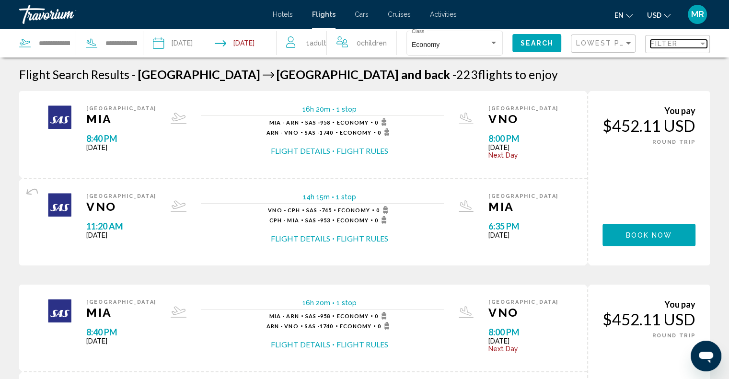
click at [698, 42] on div "Filter" at bounding box center [702, 44] width 9 height 8
